Goal: Task Accomplishment & Management: Complete application form

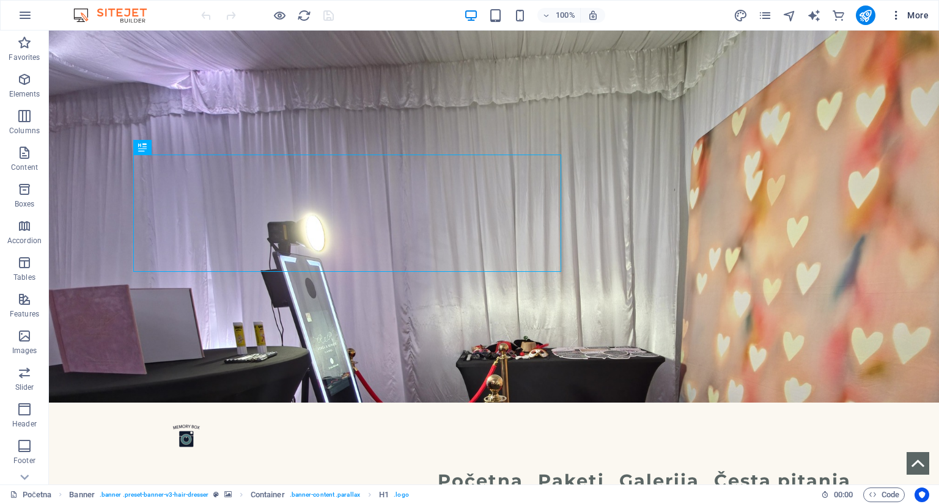
click at [915, 16] on span "More" at bounding box center [909, 15] width 38 height 12
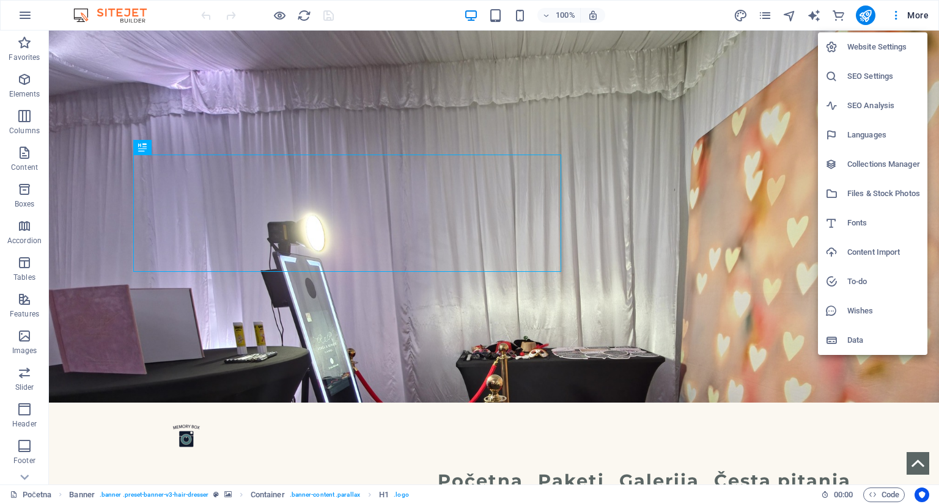
click at [874, 73] on h6 "SEO Settings" at bounding box center [883, 76] width 73 height 15
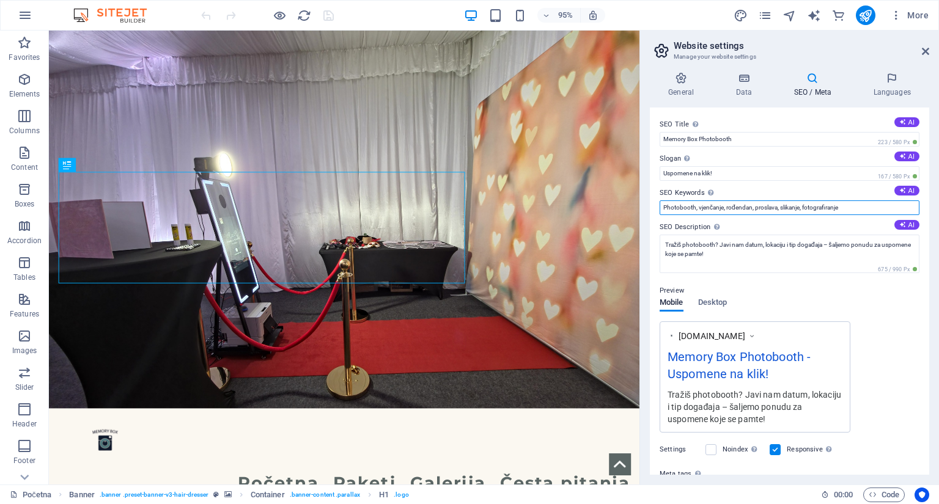
click at [853, 207] on input "Photobooth, vjenčanje, rođendan, proslava, slikanje, fotografiranje" at bounding box center [789, 207] width 260 height 15
type input "Photobooth, vjenčanje, rođendan, proslava, slikanje, fotografiranje, memory box…"
click at [800, 189] on label "SEO Keywords Comma-separated list of keywords representing your website. AI" at bounding box center [789, 193] width 260 height 15
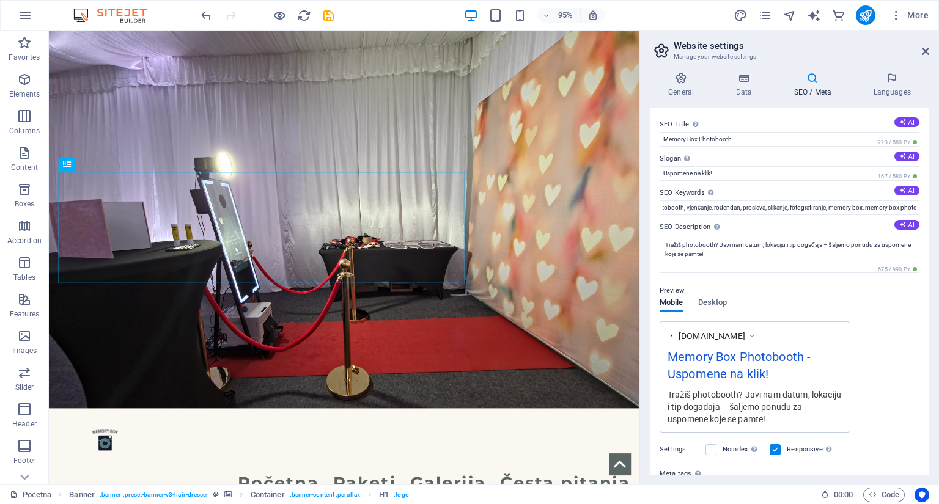
click at [800, 200] on input "Photobooth, vjenčanje, rođendan, proslava, slikanje, fotografiranje, memory box…" at bounding box center [789, 207] width 260 height 15
click at [767, 173] on input "Uspomene na klik!" at bounding box center [789, 173] width 260 height 15
click at [723, 296] on div "Preview" at bounding box center [789, 291] width 260 height 15
click at [720, 301] on span "Desktop" at bounding box center [712, 303] width 29 height 17
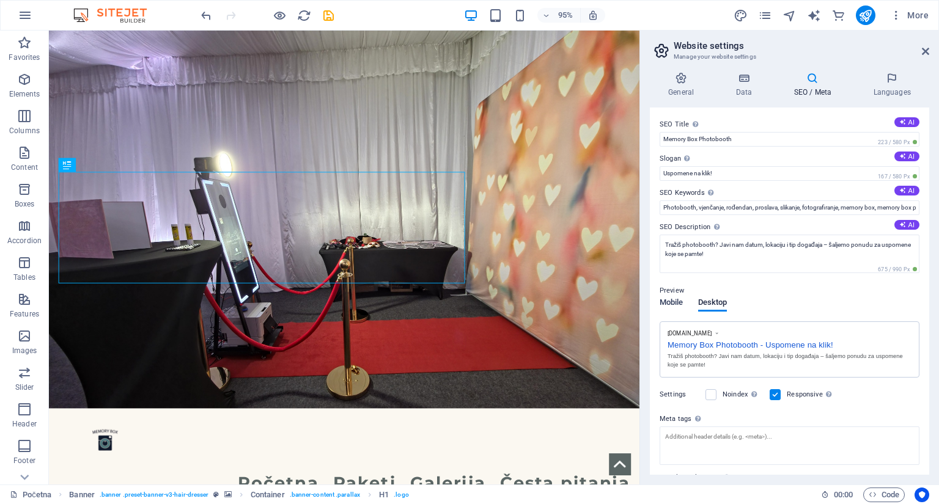
click at [673, 301] on span "Mobile" at bounding box center [671, 303] width 24 height 17
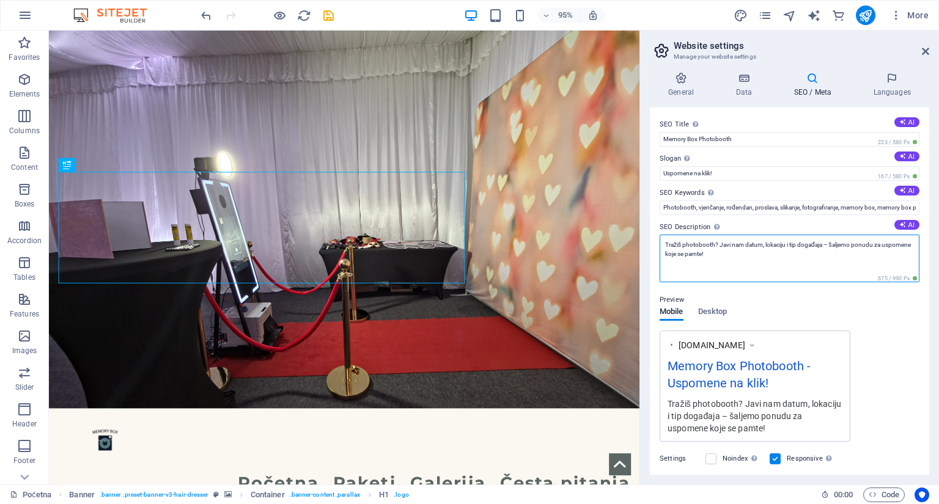
click at [714, 244] on textarea "Tražiš photobooth? Javi nam datum, lokaciju i tip događaja – šaljemo ponudu za …" at bounding box center [789, 259] width 260 height 48
click at [868, 17] on icon "publish" at bounding box center [865, 16] width 14 height 14
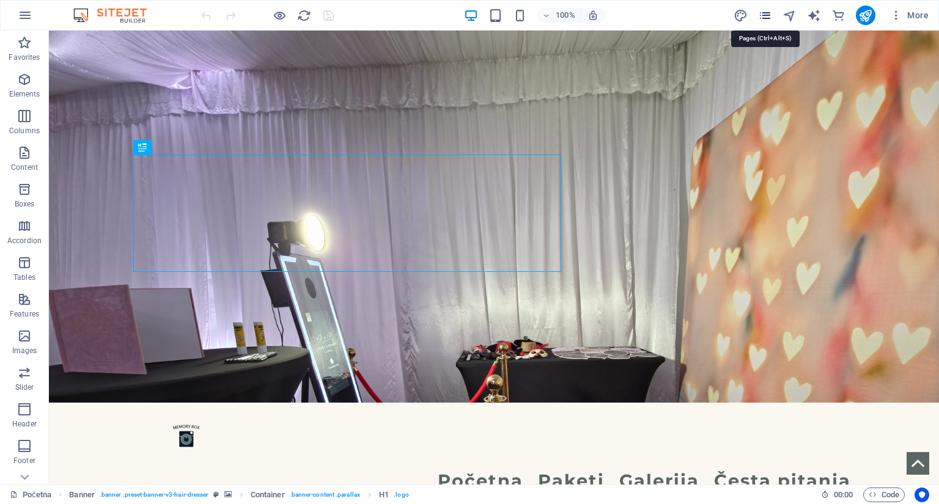
click at [771, 16] on icon "pages" at bounding box center [765, 16] width 14 height 14
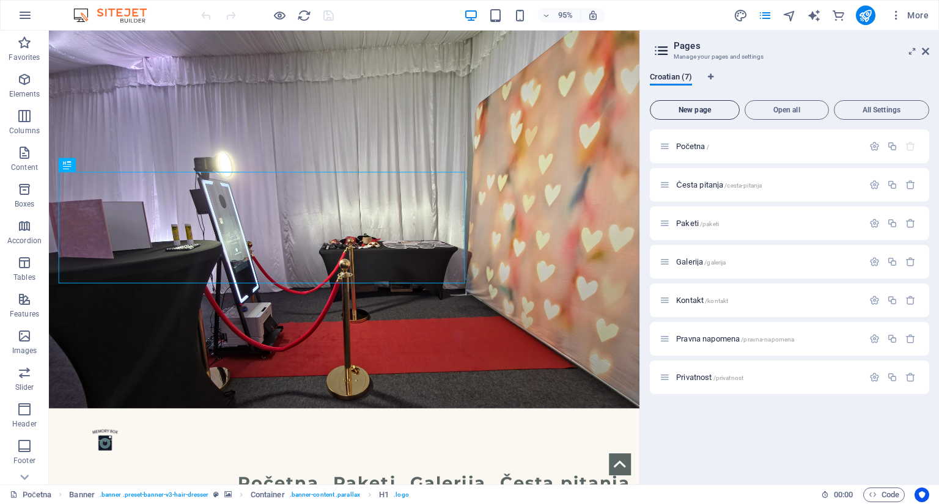
click at [709, 107] on span "New page" at bounding box center [694, 109] width 79 height 7
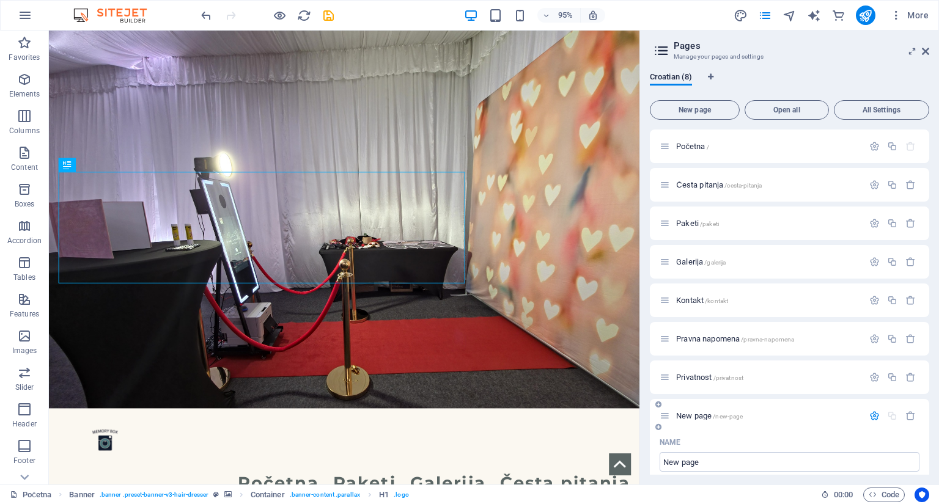
click at [692, 412] on span "New page /new-page" at bounding box center [709, 415] width 67 height 9
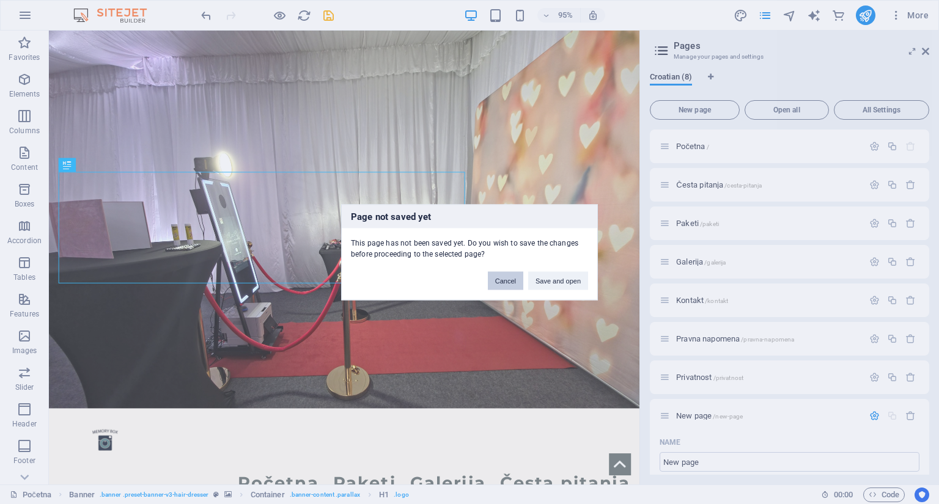
drag, startPoint x: 506, startPoint y: 281, endPoint x: 489, endPoint y: 268, distance: 21.4
click at [506, 281] on button "Cancel" at bounding box center [505, 280] width 35 height 18
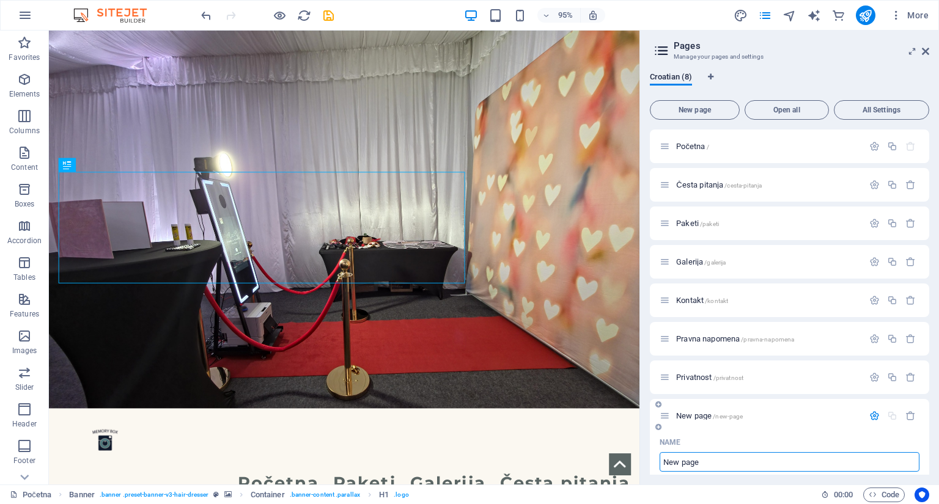
click at [694, 462] on input "New page" at bounding box center [789, 462] width 260 height 20
click at [693, 462] on input "New page" at bounding box center [789, 462] width 260 height 20
type input "Kako izg"
type input "/kako-izgleda"
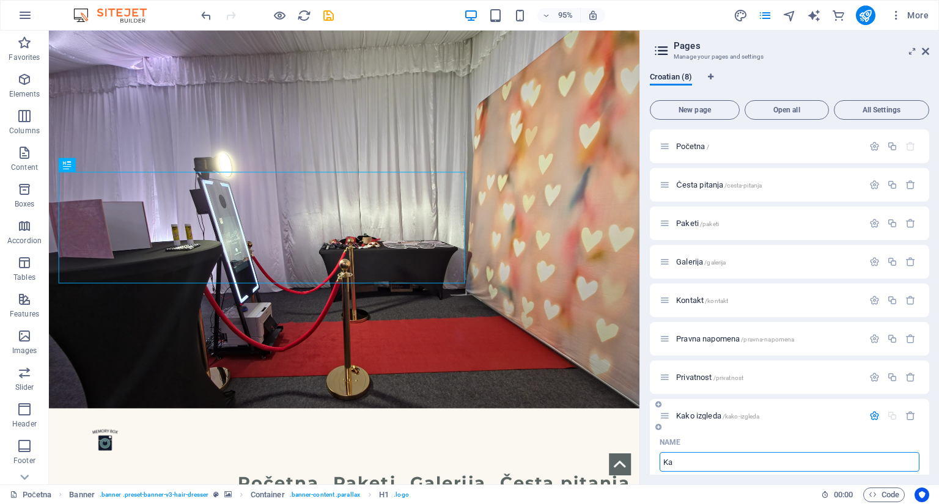
type input "K"
type input "/"
type input "Detal"
type input "/deta"
type input "Deta"
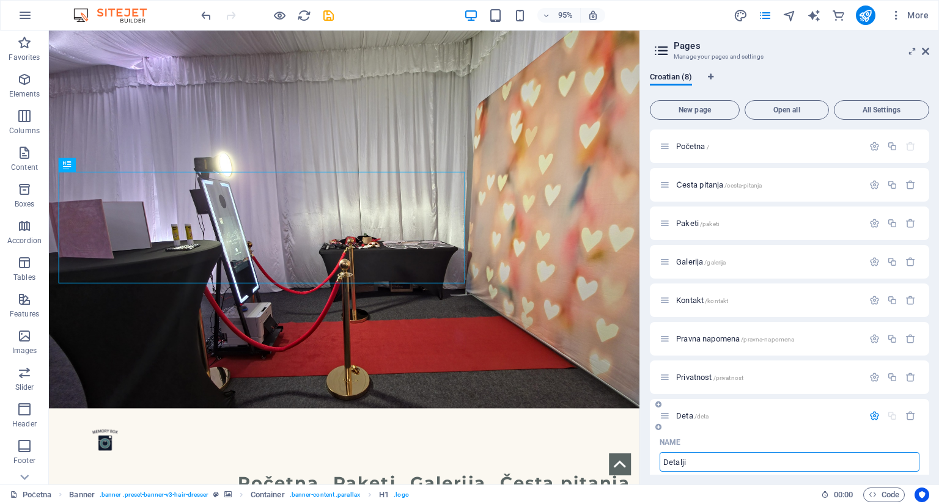
type input "Detalji"
type input "/detalji"
type input "Detalji"
click at [719, 147] on p "Početna /" at bounding box center [767, 146] width 183 height 8
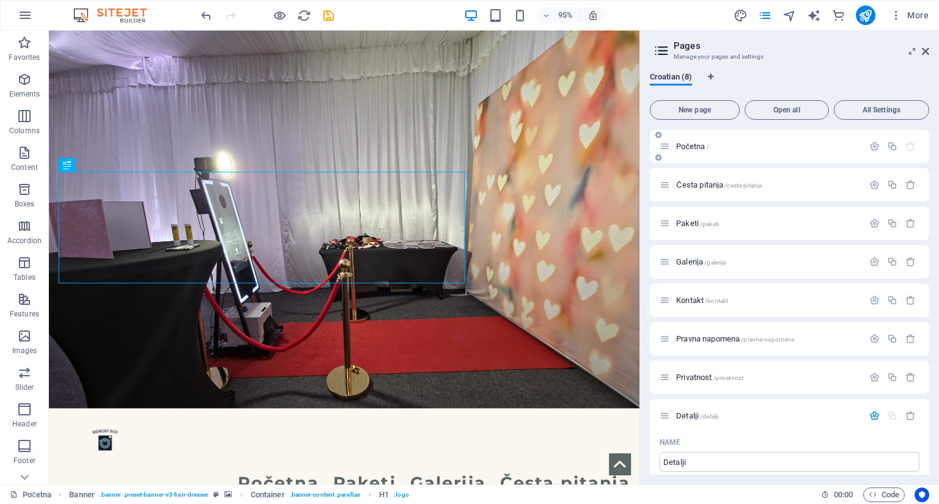
click at [689, 144] on span "Početna /" at bounding box center [692, 146] width 33 height 9
click at [679, 145] on span "Početna /" at bounding box center [692, 146] width 33 height 9
click at [667, 145] on icon at bounding box center [664, 146] width 10 height 10
click at [664, 148] on icon at bounding box center [664, 146] width 10 height 10
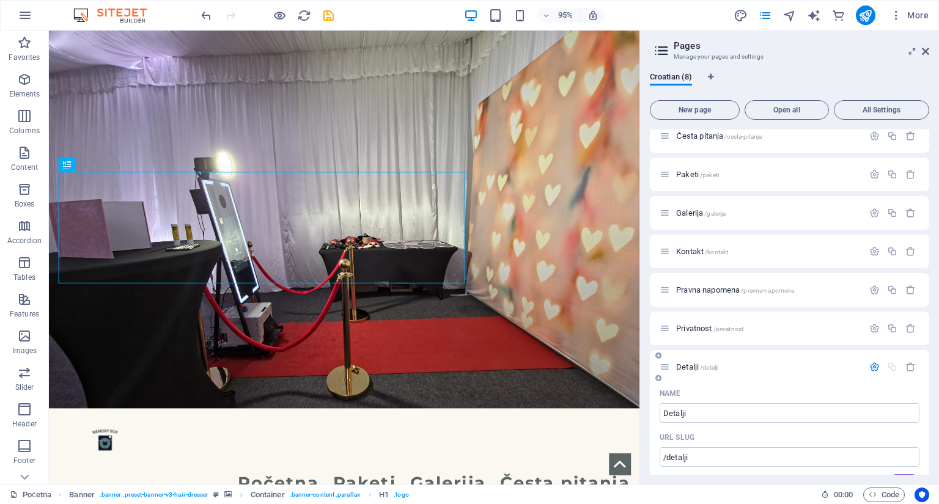
scroll to position [196, 0]
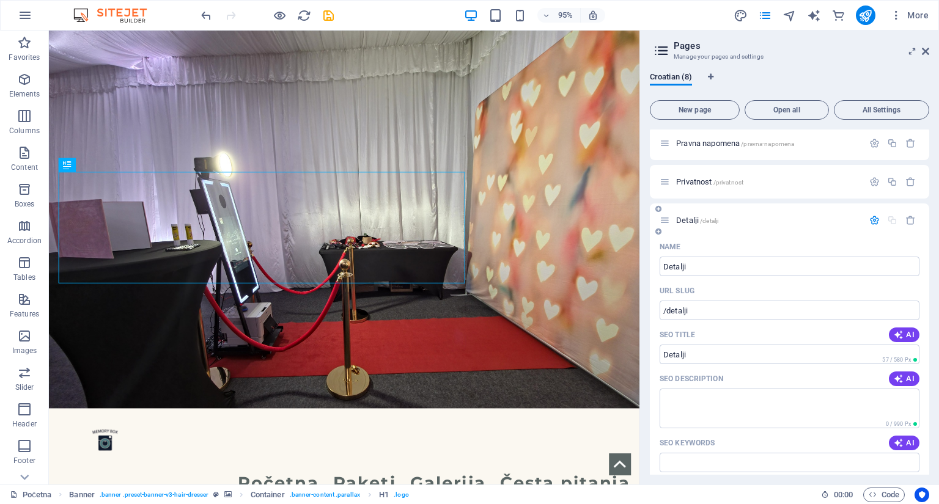
click at [704, 218] on span "/detalji" at bounding box center [709, 221] width 18 height 7
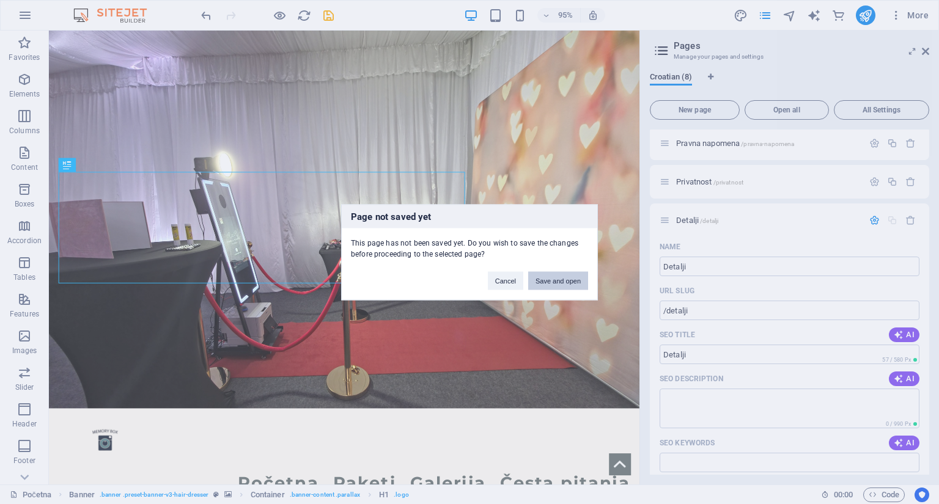
click at [565, 280] on button "Save and open" at bounding box center [558, 280] width 60 height 18
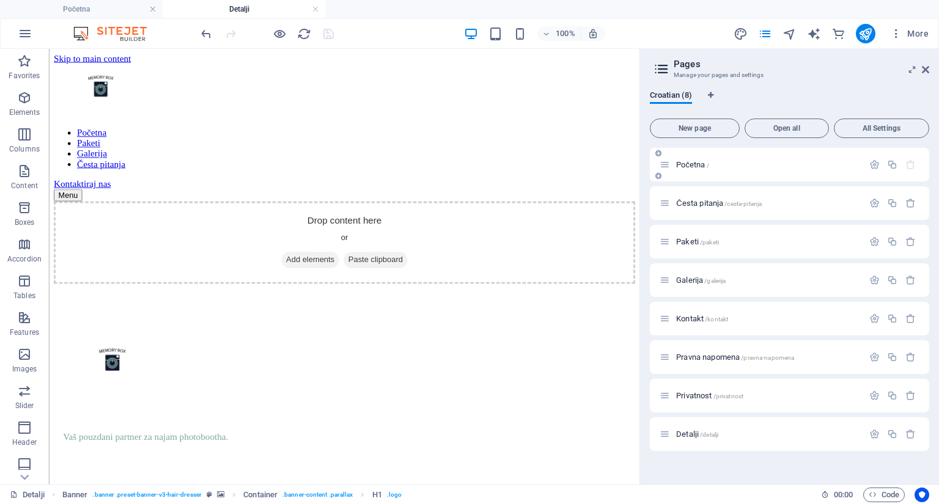
scroll to position [0, 0]
click at [706, 163] on span "/" at bounding box center [707, 165] width 2 height 7
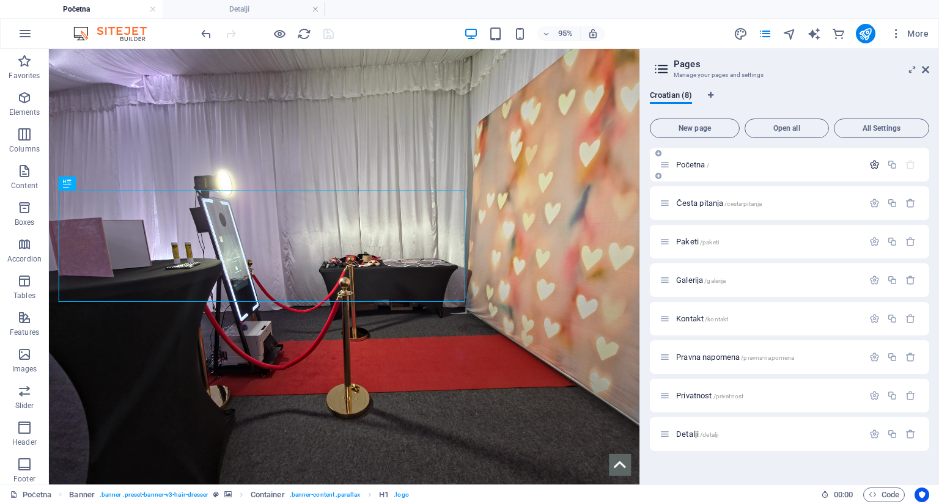
click at [875, 167] on icon "button" at bounding box center [874, 164] width 10 height 10
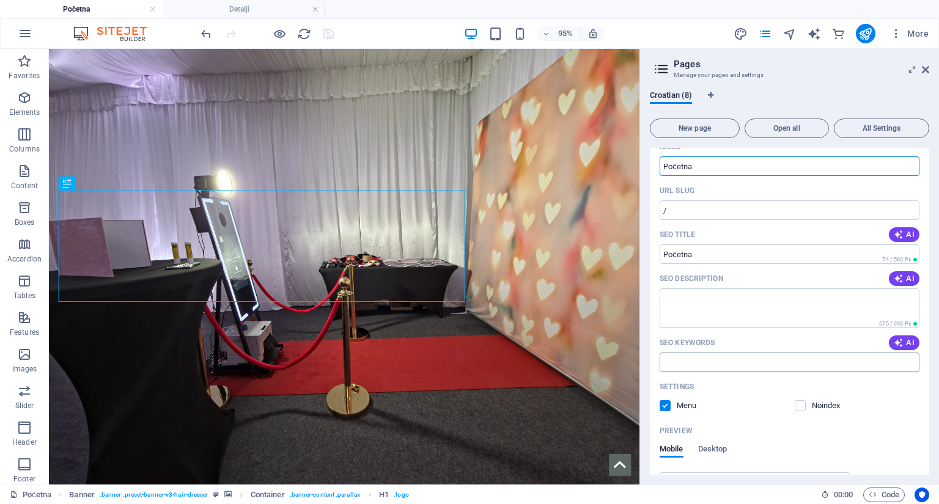
scroll to position [49, 0]
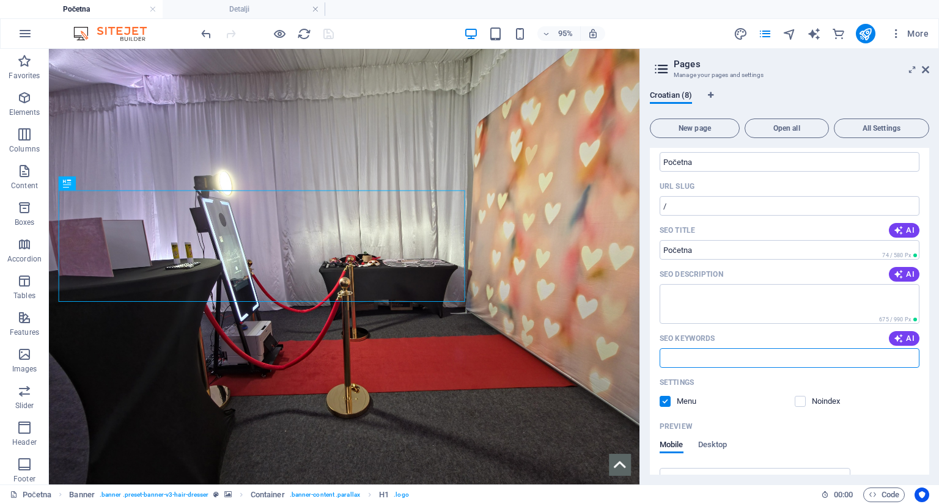
click at [741, 354] on input "SEO Keywords" at bounding box center [789, 358] width 260 height 20
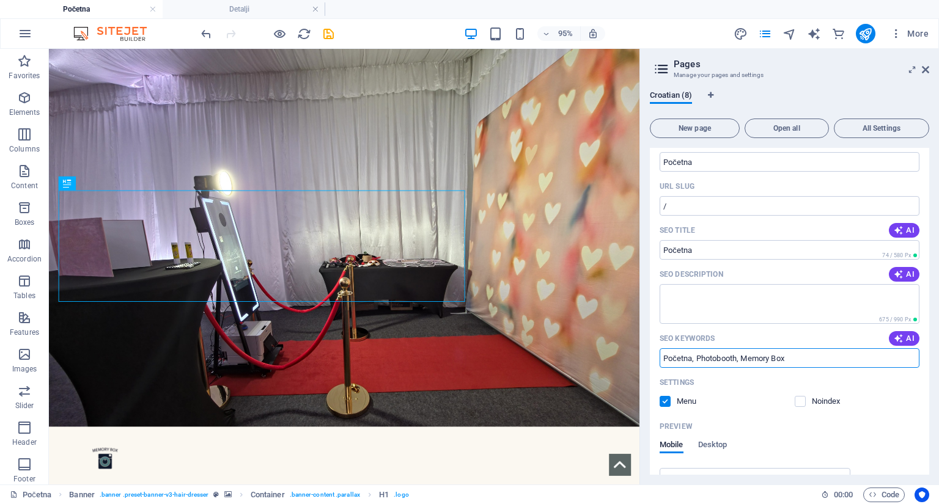
click at [741, 354] on input "Početna, Photobooth, Memory Box" at bounding box center [789, 358] width 260 height 20
click at [773, 356] on input "Početna, Photobooth, Memory Box" at bounding box center [789, 358] width 260 height 20
drag, startPoint x: 748, startPoint y: 359, endPoint x: 697, endPoint y: 360, distance: 51.3
click at [697, 360] on input "Početna, Photobooth, Memory Box" at bounding box center [789, 358] width 260 height 20
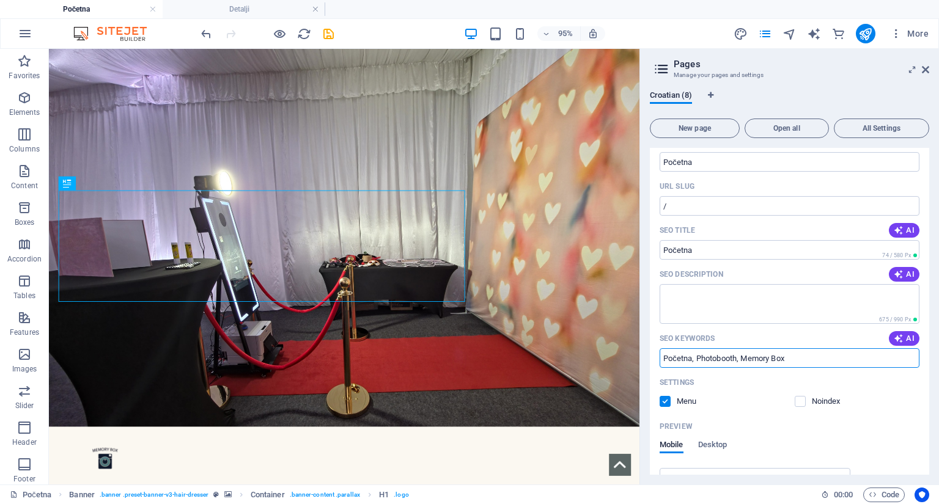
click at [731, 352] on input "Početna, Photobooth, Memory Box" at bounding box center [789, 358] width 260 height 20
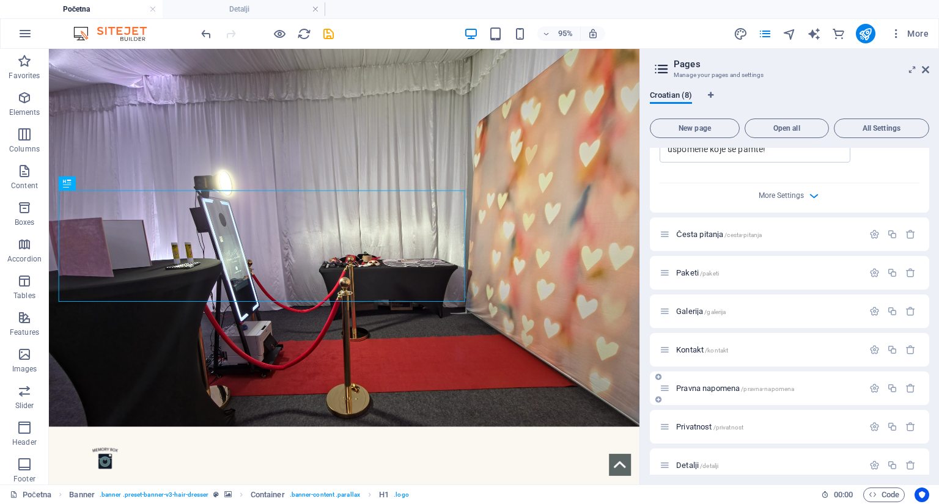
scroll to position [460, 0]
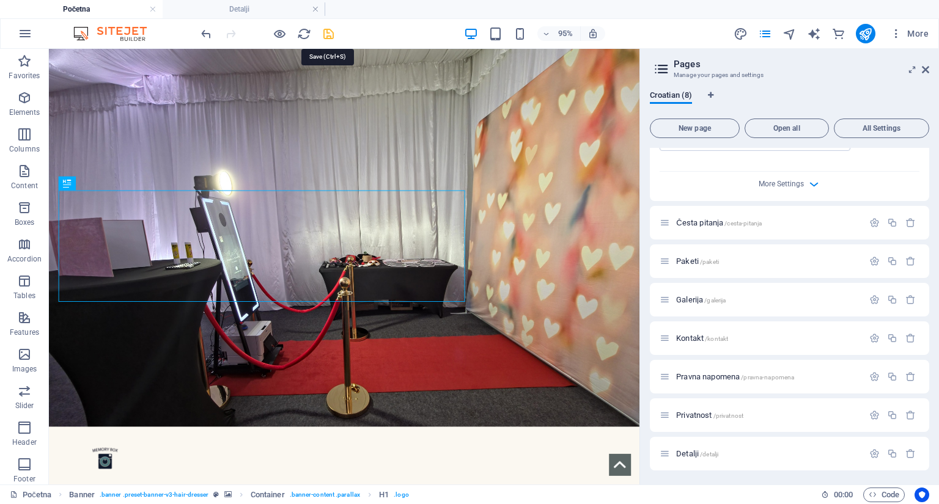
type input "Početna, Photobooth, Memory Box"
click at [328, 33] on icon "save" at bounding box center [328, 34] width 14 height 14
